Goal: Information Seeking & Learning: Learn about a topic

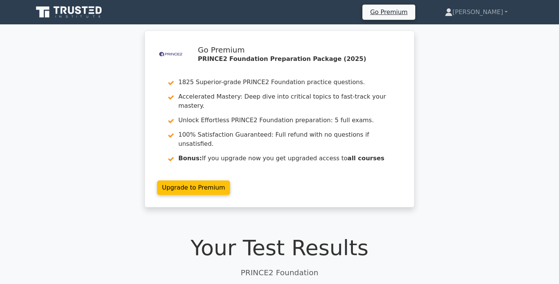
click at [78, 13] on icon at bounding box center [78, 10] width 6 height 8
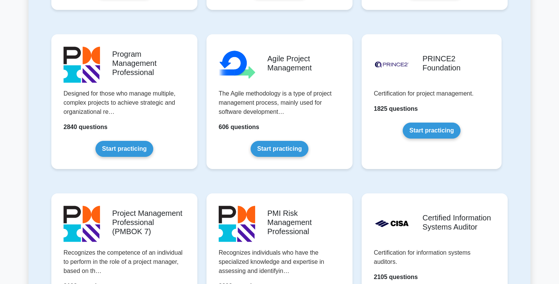
scroll to position [462, 0]
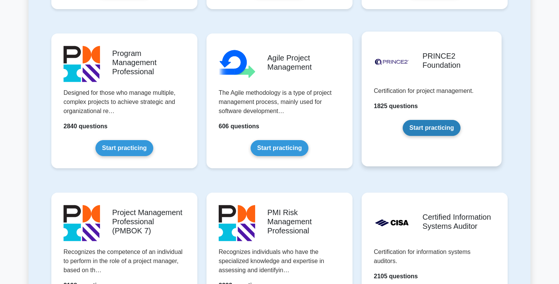
click at [440, 130] on link "Start practicing" at bounding box center [431, 128] width 57 height 16
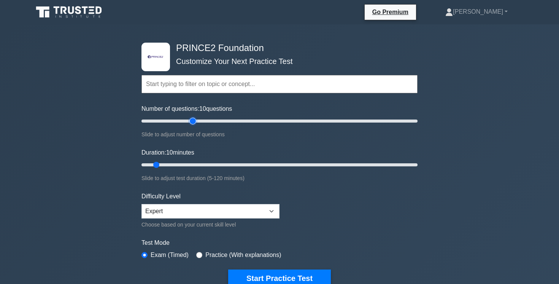
click at [194, 122] on input "Number of questions: 10 questions" at bounding box center [279, 120] width 276 height 9
drag, startPoint x: 193, startPoint y: 122, endPoint x: 186, endPoint y: 122, distance: 7.2
type input "35"
click at [186, 122] on input "Number of questions: 35 questions" at bounding box center [279, 120] width 276 height 9
drag, startPoint x: 157, startPoint y: 164, endPoint x: 188, endPoint y: 164, distance: 30.1
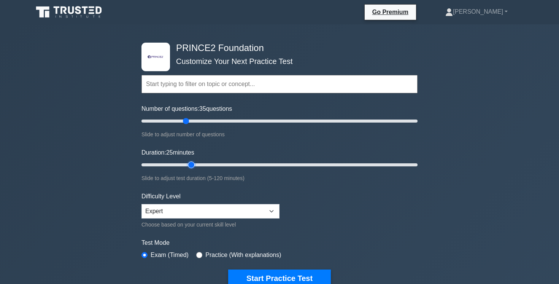
type input "25"
click at [188, 164] on input "Duration: 25 minutes" at bounding box center [279, 164] width 276 height 9
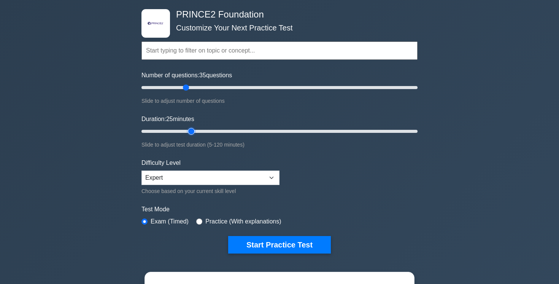
scroll to position [35, 0]
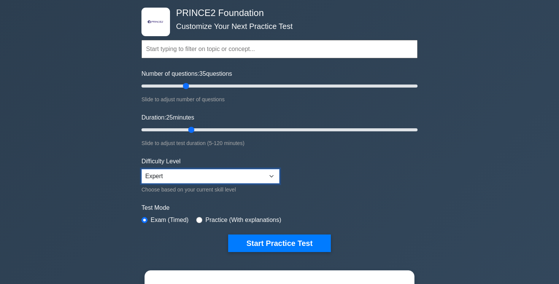
click at [239, 173] on select "Beginner Intermediate Expert" at bounding box center [210, 176] width 138 height 14
select select "intermediate"
click at [141, 169] on select "Beginner Intermediate Expert" at bounding box center [210, 176] width 138 height 14
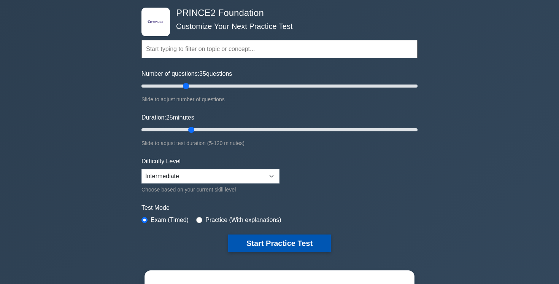
click at [269, 245] on button "Start Practice Test" at bounding box center [279, 242] width 103 height 17
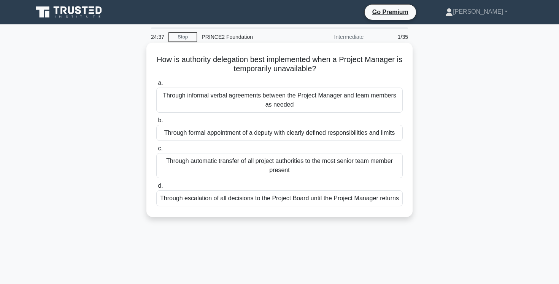
click at [338, 135] on div "Through formal appointment of a deputy with clearly defined responsibilities an…" at bounding box center [279, 133] width 246 height 16
click at [156, 123] on input "b. Through formal appointment of a deputy with clearly defined responsibilities…" at bounding box center [156, 120] width 0 height 5
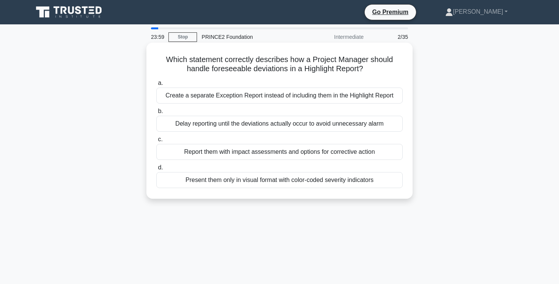
click at [370, 97] on div "Create a separate Exception Report instead of including them in the Highlight R…" at bounding box center [279, 95] width 246 height 16
click at [156, 86] on input "a. Create a separate Exception Report instead of including them in the Highligh…" at bounding box center [156, 83] width 0 height 5
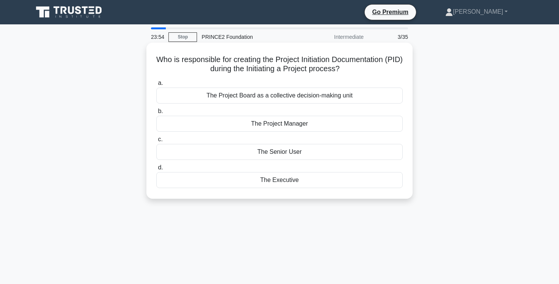
click at [350, 122] on div "The Project Manager" at bounding box center [279, 124] width 246 height 16
click at [156, 114] on input "b. The Project Manager" at bounding box center [156, 111] width 0 height 5
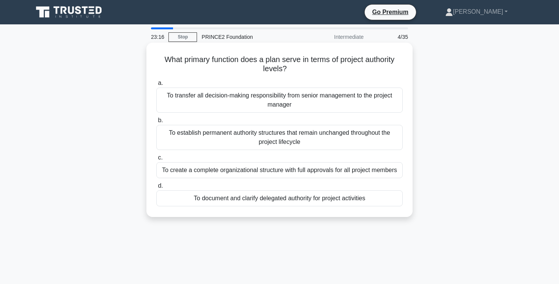
click at [335, 201] on div "To document and clarify delegated authority for project activities" at bounding box center [279, 198] width 246 height 16
click at [156, 188] on input "d. To document and clarify delegated authority for project activities" at bounding box center [156, 185] width 0 height 5
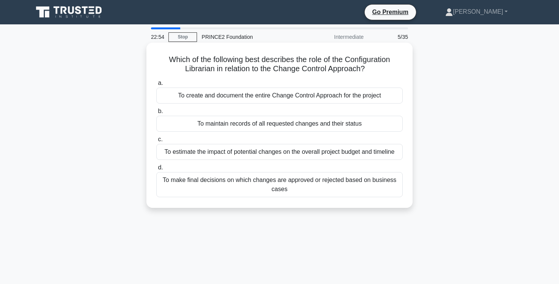
click at [344, 124] on div "To maintain records of all requested changes and their status" at bounding box center [279, 124] width 246 height 16
click at [156, 114] on input "b. To maintain records of all requested changes and their status" at bounding box center [156, 111] width 0 height 5
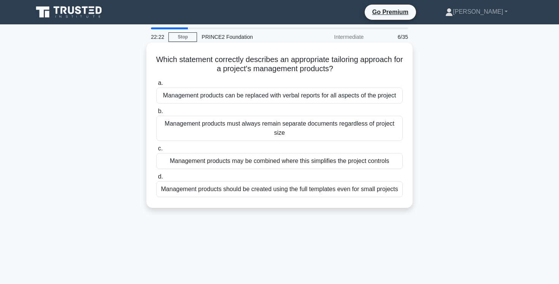
click at [396, 162] on div "Management products may be combined where this simplifies the project controls" at bounding box center [279, 161] width 246 height 16
click at [156, 151] on input "c. Management products may be combined where this simplifies the project contro…" at bounding box center [156, 148] width 0 height 5
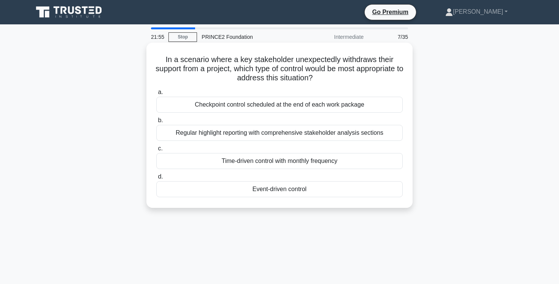
click at [369, 191] on div "Event-driven control" at bounding box center [279, 189] width 246 height 16
click at [156, 179] on input "d. Event-driven control" at bounding box center [156, 176] width 0 height 5
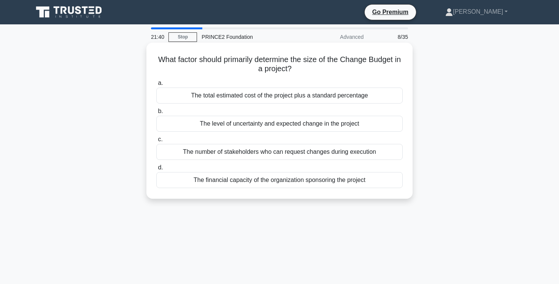
click at [358, 124] on div "The level of uncertainty and expected change in the project" at bounding box center [279, 124] width 246 height 16
click at [156, 114] on input "b. The level of uncertainty and expected change in the project" at bounding box center [156, 111] width 0 height 5
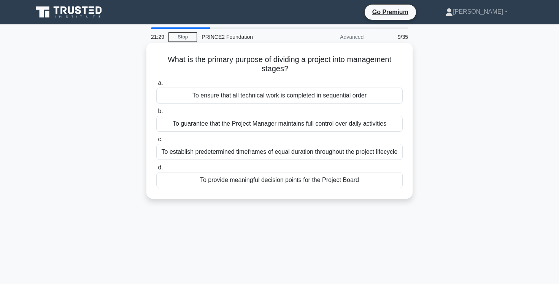
click at [386, 179] on div "To provide meaningful decision points for the Project Board" at bounding box center [279, 180] width 246 height 16
click at [156, 170] on input "d. To provide meaningful decision points for the Project Board" at bounding box center [156, 167] width 0 height 5
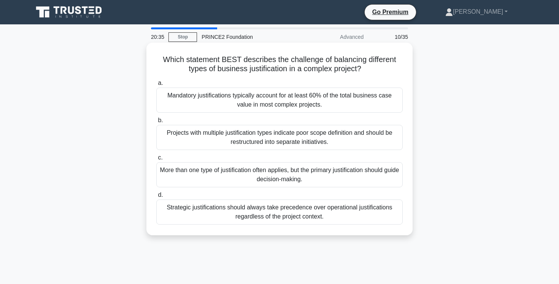
click at [367, 142] on div "Projects with multiple justification types indicate poor scope definition and s…" at bounding box center [279, 137] width 246 height 25
click at [156, 123] on input "b. Projects with multiple justification types indicate poor scope definition an…" at bounding box center [156, 120] width 0 height 5
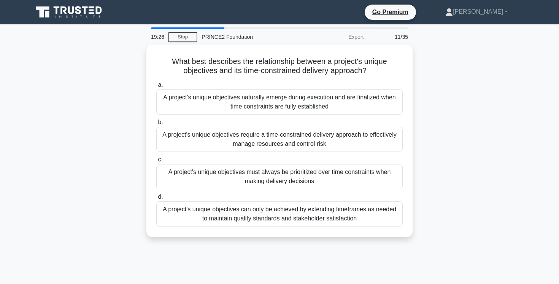
click at [367, 142] on div "A project's unique objectives require a time-constrained delivery approach to e…" at bounding box center [279, 139] width 246 height 25
click at [156, 125] on input "b. A project's unique objectives require a time-constrained delivery approach t…" at bounding box center [156, 122] width 0 height 5
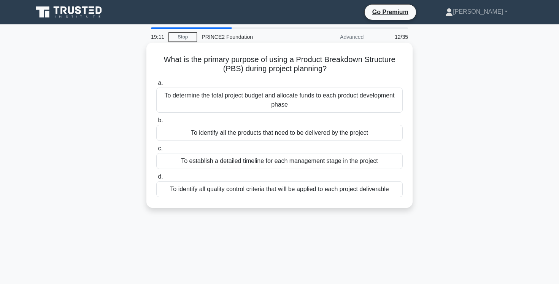
click at [366, 134] on div "To identify all the products that need to be delivered by the project" at bounding box center [279, 133] width 246 height 16
click at [156, 123] on input "b. To identify all the products that need to be delivered by the project" at bounding box center [156, 120] width 0 height 5
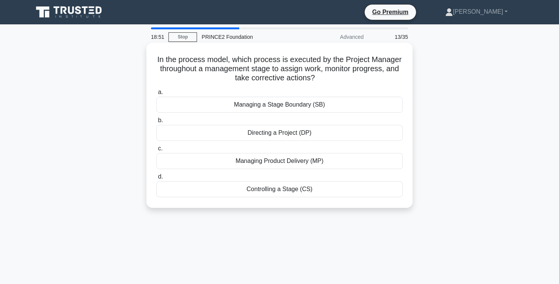
click at [340, 106] on div "Managing a Stage Boundary (SB)" at bounding box center [279, 105] width 246 height 16
click at [156, 95] on input "a. Managing a Stage Boundary (SB)" at bounding box center [156, 92] width 0 height 5
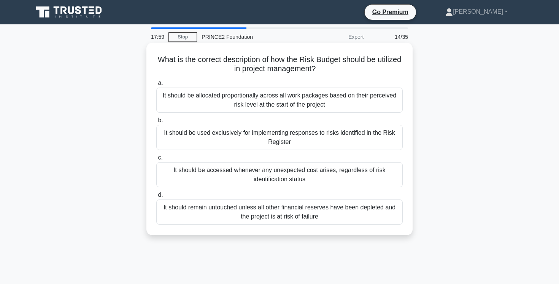
click at [371, 99] on div "It should be allocated proportionally across all work packages based on their p…" at bounding box center [279, 99] width 246 height 25
click at [156, 86] on input "a. It should be allocated proportionally across all work packages based on thei…" at bounding box center [156, 83] width 0 height 5
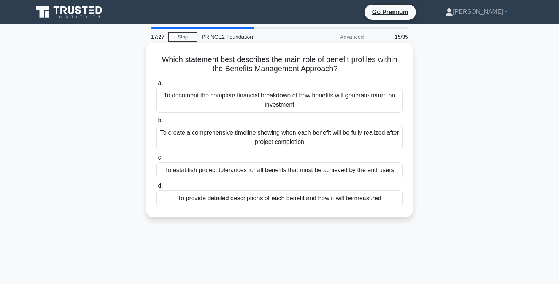
click at [348, 203] on div "To provide detailed descriptions of each benefit and how it will be measured" at bounding box center [279, 198] width 246 height 16
click at [156, 188] on input "d. To provide detailed descriptions of each benefit and how it will be measured" at bounding box center [156, 185] width 0 height 5
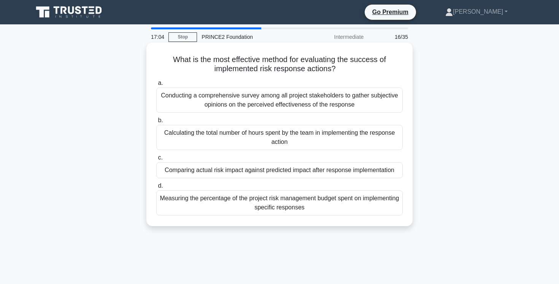
click at [366, 172] on div "Comparing actual risk impact against predicted impact after response implementa…" at bounding box center [279, 170] width 246 height 16
click at [156, 160] on input "c. Comparing actual risk impact against predicted impact after response impleme…" at bounding box center [156, 157] width 0 height 5
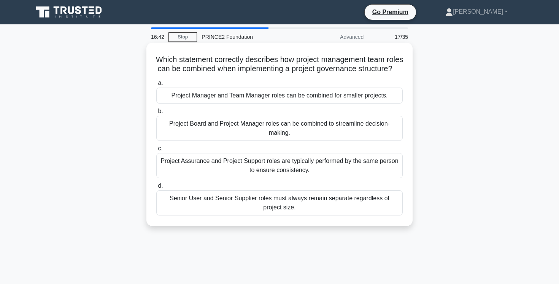
click at [323, 202] on div "Senior User and Senior Supplier roles must always remain separate regardless of…" at bounding box center [279, 202] width 246 height 25
click at [156, 188] on input "d. Senior User and Senior Supplier roles must always remain separate regardless…" at bounding box center [156, 185] width 0 height 5
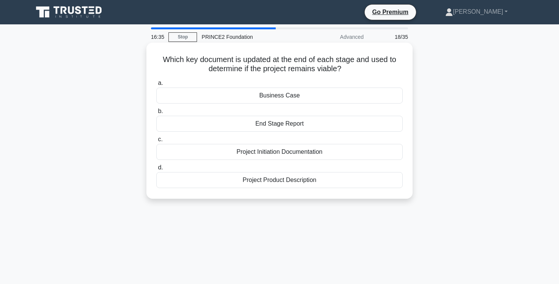
click at [328, 94] on div "Business Case" at bounding box center [279, 95] width 246 height 16
click at [156, 86] on input "a. Business Case" at bounding box center [156, 83] width 0 height 5
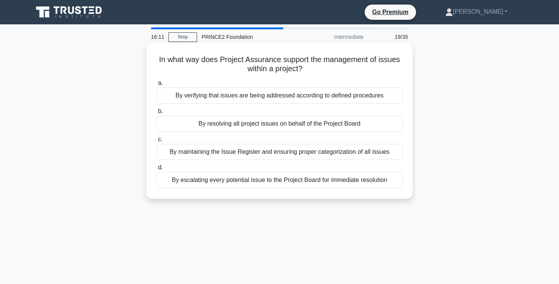
click at [386, 94] on div "By verifying that issues are being addressed according to defined procedures" at bounding box center [279, 95] width 246 height 16
click at [156, 86] on input "a. By verifying that issues are being addressed according to defined procedures" at bounding box center [156, 83] width 0 height 5
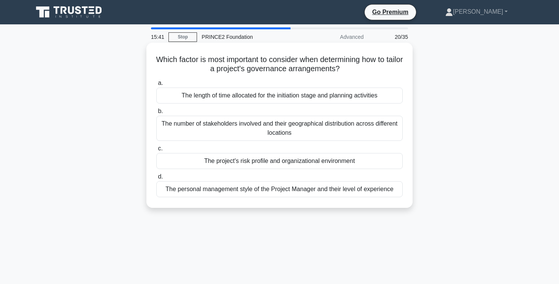
click at [352, 163] on div "The project's risk profile and organizational environment" at bounding box center [279, 161] width 246 height 16
click at [156, 151] on input "c. The project's risk profile and organizational environment" at bounding box center [156, 148] width 0 height 5
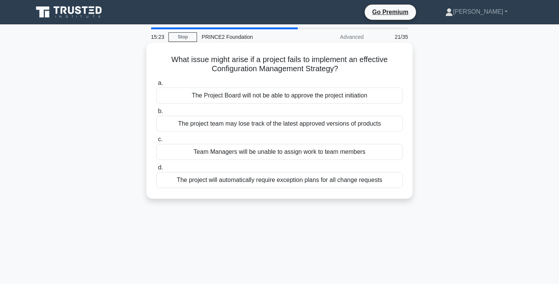
click at [383, 124] on div "The project team may lose track of the latest approved versions of products" at bounding box center [279, 124] width 246 height 16
click at [156, 114] on input "b. The project team may lose track of the latest approved versions of products" at bounding box center [156, 111] width 0 height 5
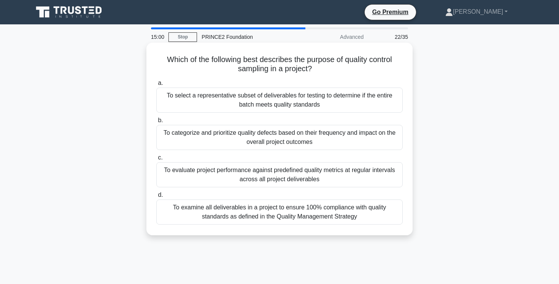
click at [384, 106] on div "To select a representative subset of deliverables for testing to determine if t…" at bounding box center [279, 99] width 246 height 25
click at [156, 86] on input "a. To select a representative subset of deliverables for testing to determine i…" at bounding box center [156, 83] width 0 height 5
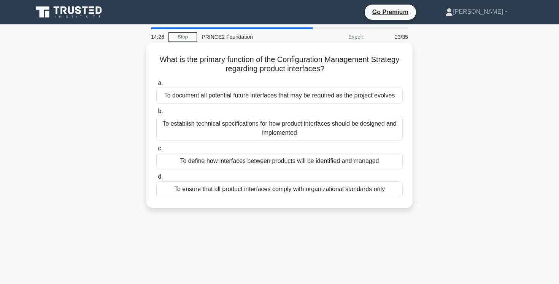
click at [295, 159] on div "To define how interfaces between products will be identified and managed" at bounding box center [279, 161] width 246 height 16
click at [156, 151] on input "c. To define how interfaces between products will be identified and managed" at bounding box center [156, 148] width 0 height 5
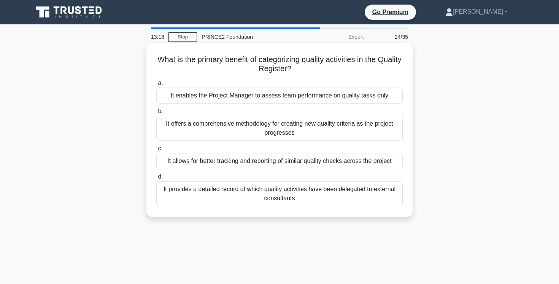
click at [350, 161] on div "It allows for better tracking and reporting of similar quality checks across th…" at bounding box center [279, 161] width 246 height 16
click at [156, 151] on input "c. It allows for better tracking and reporting of similar quality checks across…" at bounding box center [156, 148] width 0 height 5
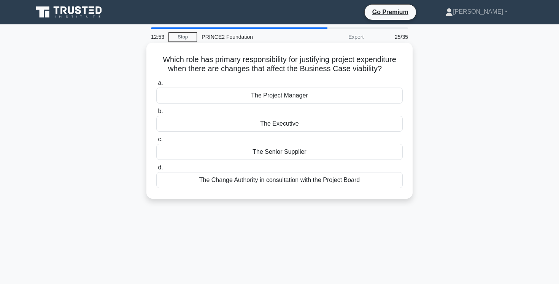
click at [342, 95] on div "The Project Manager" at bounding box center [279, 95] width 246 height 16
click at [156, 86] on input "a. The Project Manager" at bounding box center [156, 83] width 0 height 5
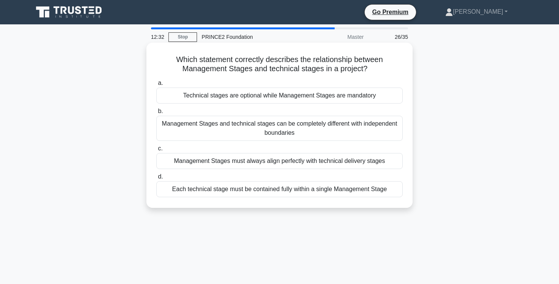
click at [342, 190] on div "Each technical stage must be contained fully within a single Management Stage" at bounding box center [279, 189] width 246 height 16
click at [156, 179] on input "d. Each technical stage must be contained fully within a single Management Stage" at bounding box center [156, 176] width 0 height 5
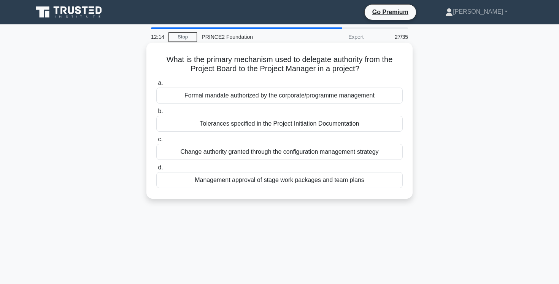
click at [363, 183] on div "Management approval of stage work packages and team plans" at bounding box center [279, 180] width 246 height 16
click at [156, 170] on input "d. Management approval of stage work packages and team plans" at bounding box center [156, 167] width 0 height 5
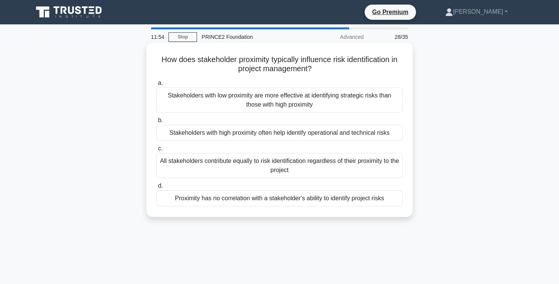
click at [358, 134] on div "Stakeholders with high proximity often help identify operational and technical …" at bounding box center [279, 133] width 246 height 16
click at [156, 123] on input "b. Stakeholders with high proximity often help identify operational and technic…" at bounding box center [156, 120] width 0 height 5
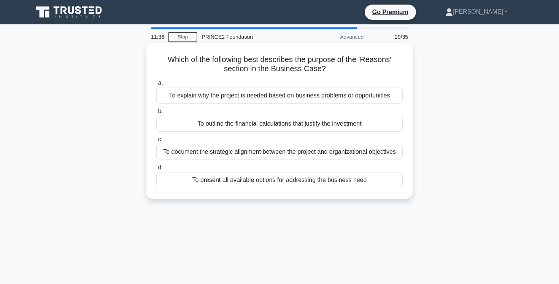
click at [377, 97] on div "To explain why the project is needed based on business problems or opportunities" at bounding box center [279, 95] width 246 height 16
click at [156, 86] on input "a. To explain why the project is needed based on business problems or opportuni…" at bounding box center [156, 83] width 0 height 5
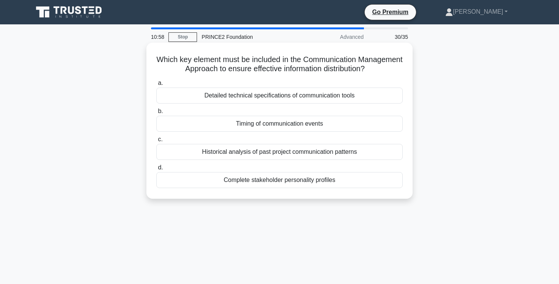
click at [335, 126] on div "Timing of communication events" at bounding box center [279, 124] width 246 height 16
click at [156, 114] on input "b. Timing of communication events" at bounding box center [156, 111] width 0 height 5
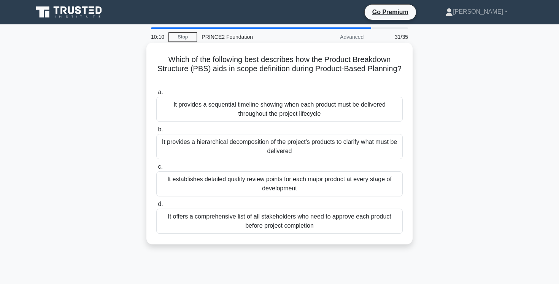
click at [330, 143] on div "It provides a hierarchical decomposition of the project's products to clarify w…" at bounding box center [279, 146] width 246 height 25
click at [156, 132] on input "b. It provides a hierarchical decomposition of the project's products to clarif…" at bounding box center [156, 129] width 0 height 5
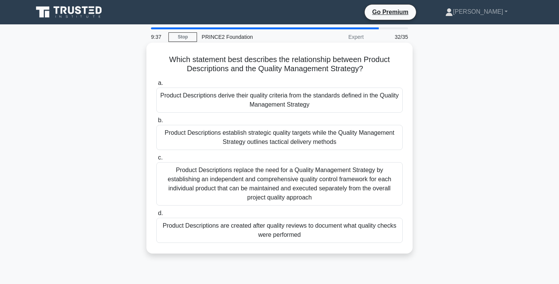
click at [381, 103] on div "Product Descriptions derive their quality criteria from the standards defined i…" at bounding box center [279, 99] width 246 height 25
click at [156, 86] on input "a. Product Descriptions derive their quality criteria from the standards define…" at bounding box center [156, 83] width 0 height 5
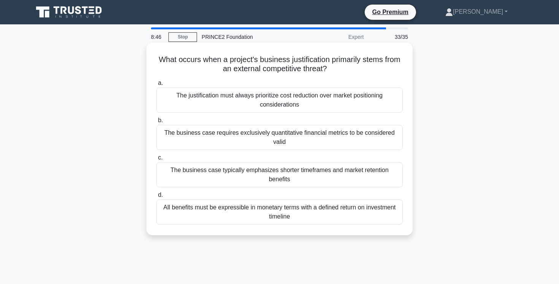
click at [387, 205] on div "All benefits must be expressible in monetary terms with a defined return on inv…" at bounding box center [279, 211] width 246 height 25
click at [156, 197] on input "d. All benefits must be expressible in monetary terms with a defined return on …" at bounding box center [156, 194] width 0 height 5
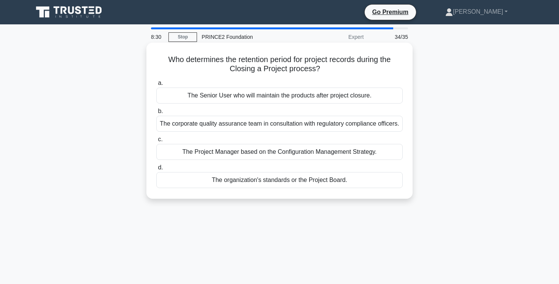
click at [366, 188] on div "The organization's standards or the Project Board." at bounding box center [279, 180] width 246 height 16
click at [156, 170] on input "d. The organization's standards or the Project Board." at bounding box center [156, 167] width 0 height 5
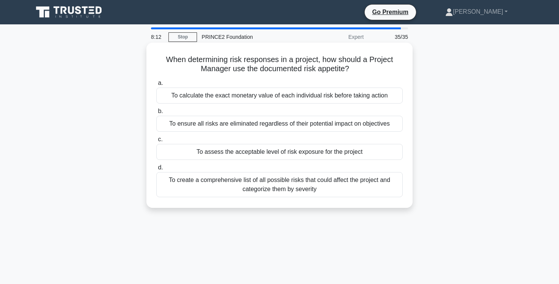
click at [372, 154] on div "To assess the acceptable level of risk exposure for the project" at bounding box center [279, 152] width 246 height 16
click at [156, 142] on input "c. To assess the acceptable level of risk exposure for the project" at bounding box center [156, 139] width 0 height 5
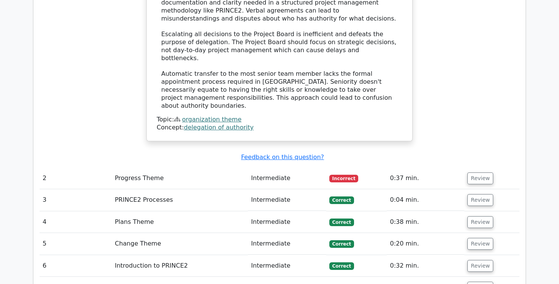
scroll to position [980, 0]
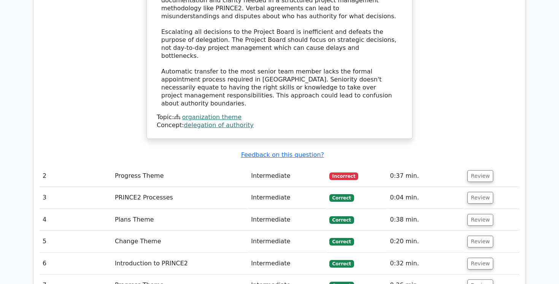
click at [134, 165] on td "Progress Theme" at bounding box center [180, 176] width 136 height 22
click at [480, 170] on button "Review" at bounding box center [480, 176] width 26 height 12
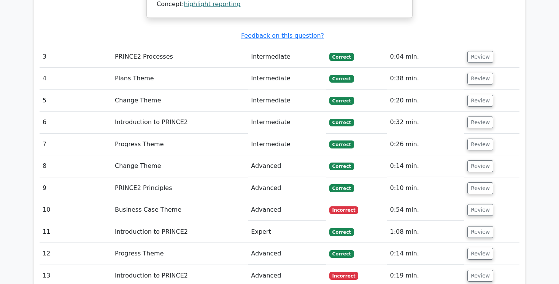
scroll to position [1502, 0]
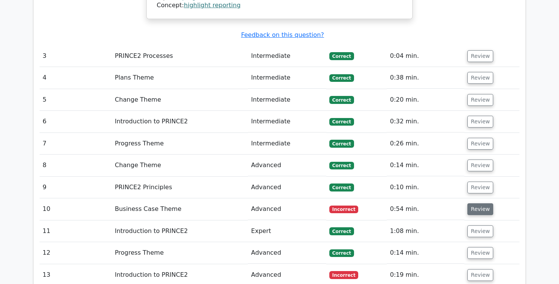
click at [471, 203] on button "Review" at bounding box center [480, 209] width 26 height 12
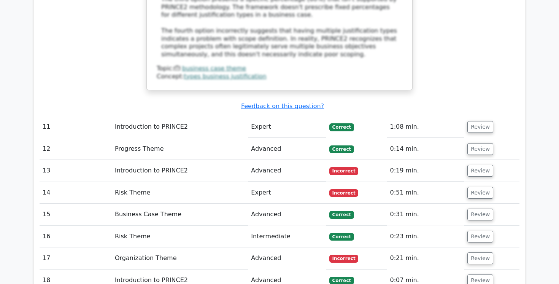
scroll to position [2047, 0]
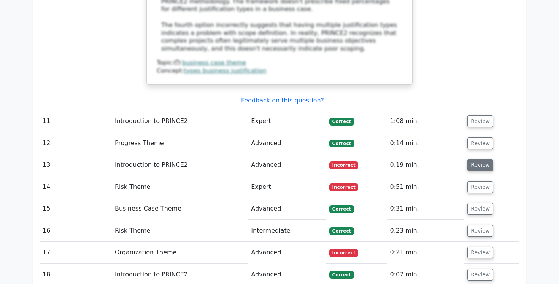
click at [486, 159] on button "Review" at bounding box center [480, 165] width 26 height 12
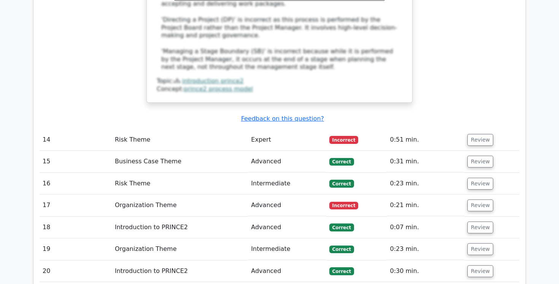
scroll to position [2483, 0]
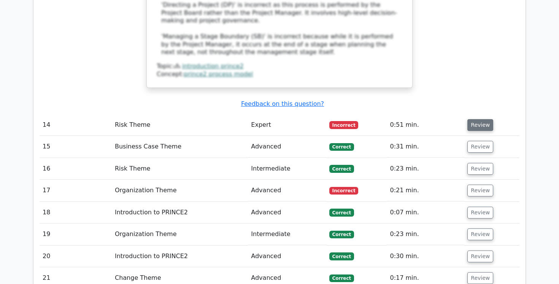
click at [480, 119] on button "Review" at bounding box center [480, 125] width 26 height 12
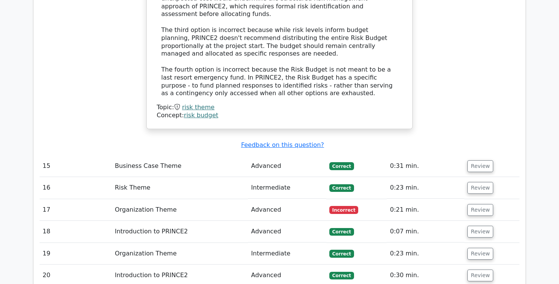
scroll to position [2920, 0]
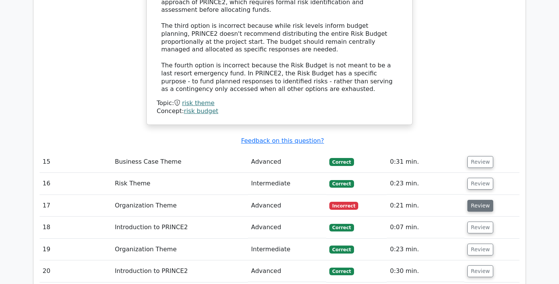
click at [482, 200] on button "Review" at bounding box center [480, 206] width 26 height 12
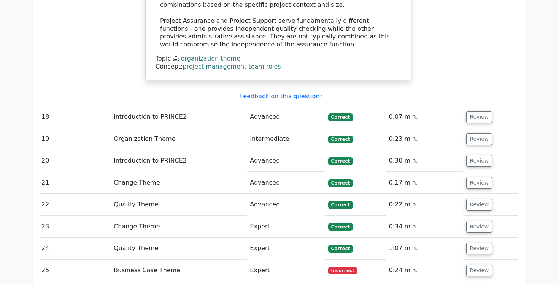
scroll to position [3462, 0]
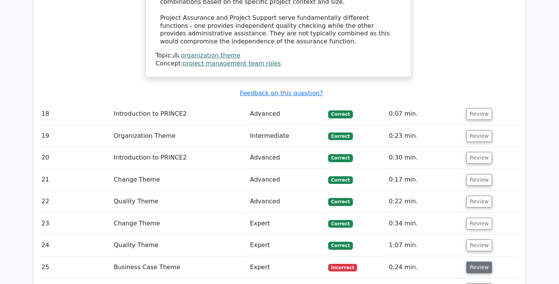
click at [480, 261] on button "Review" at bounding box center [479, 267] width 26 height 12
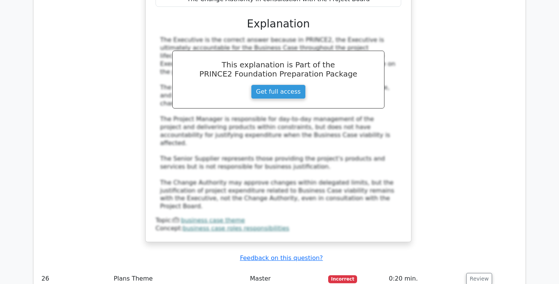
scroll to position [3881, 0]
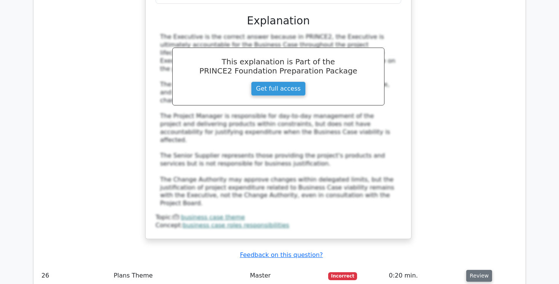
click at [477, 270] on button "Review" at bounding box center [479, 276] width 26 height 12
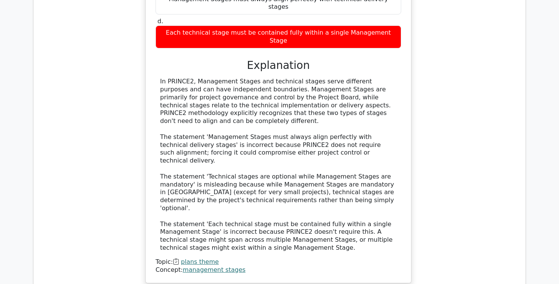
scroll to position [4295, 0]
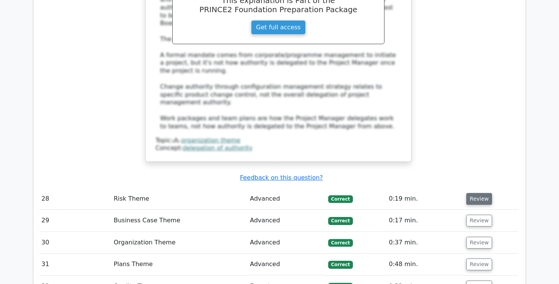
scroll to position [4812, 0]
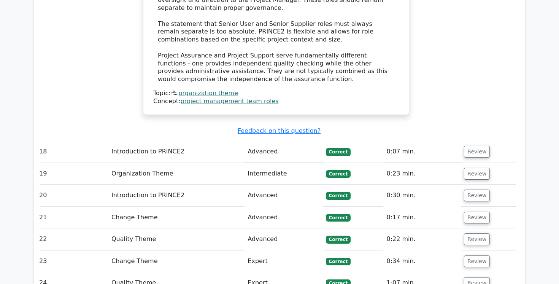
scroll to position [3423, 0]
